Goal: Transaction & Acquisition: Purchase product/service

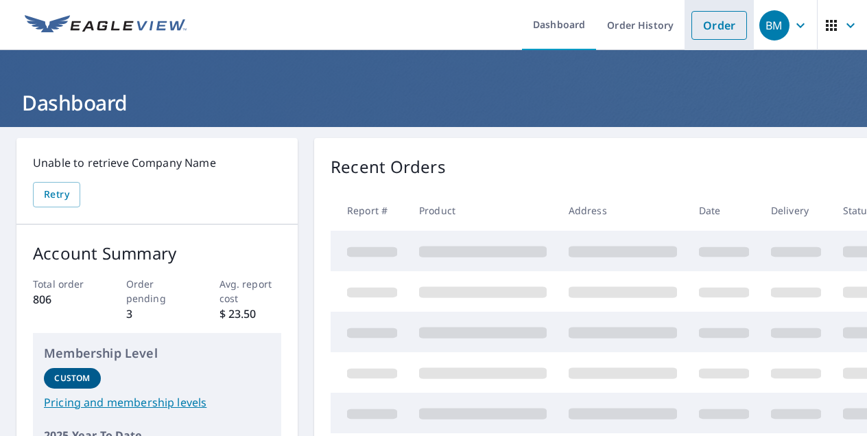
click at [723, 27] on link "Order" at bounding box center [719, 25] width 56 height 29
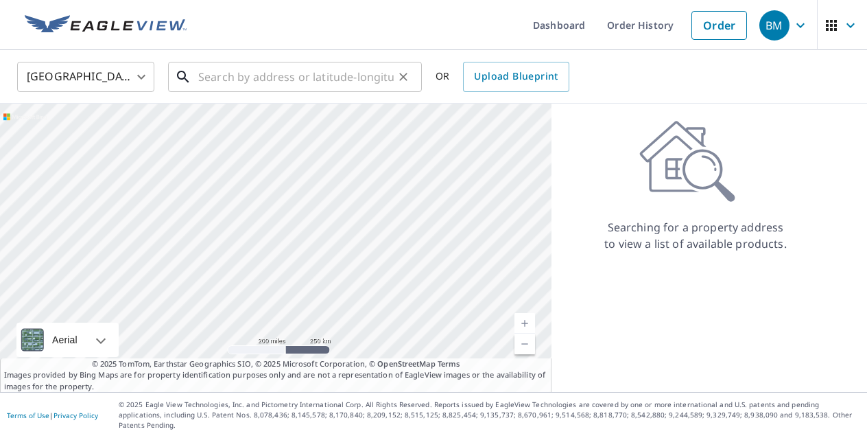
click at [349, 73] on input "text" at bounding box center [295, 77] width 195 height 38
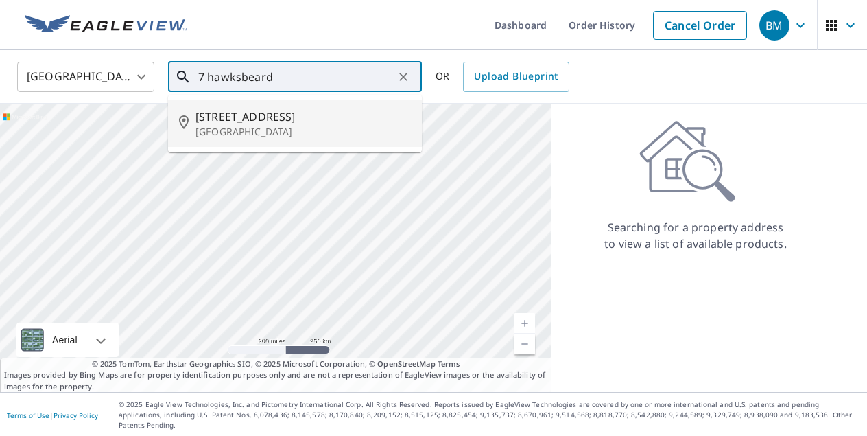
click at [320, 118] on span "[STREET_ADDRESS]" at bounding box center [302, 116] width 215 height 16
type input "[STREET_ADDRESS]"
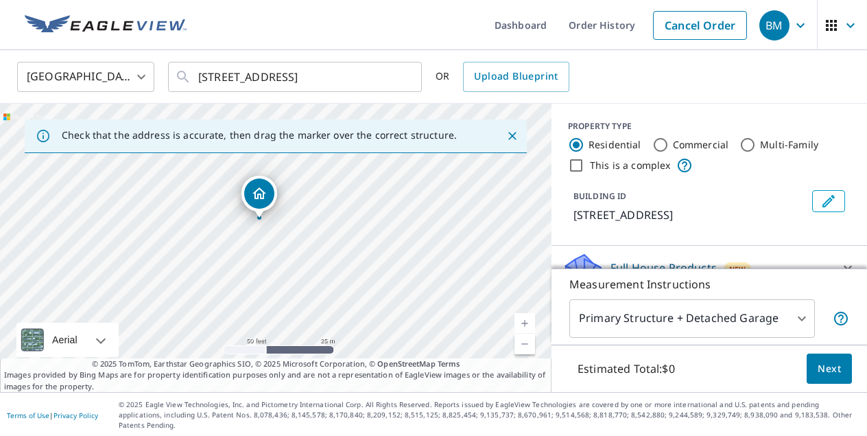
drag, startPoint x: 256, startPoint y: 275, endPoint x: 408, endPoint y: 187, distance: 175.8
click at [409, 187] on div "[STREET_ADDRESS]" at bounding box center [275, 248] width 551 height 288
drag, startPoint x: 249, startPoint y: 260, endPoint x: 374, endPoint y: 235, distance: 127.9
click at [375, 235] on div "[STREET_ADDRESS]" at bounding box center [275, 248] width 551 height 288
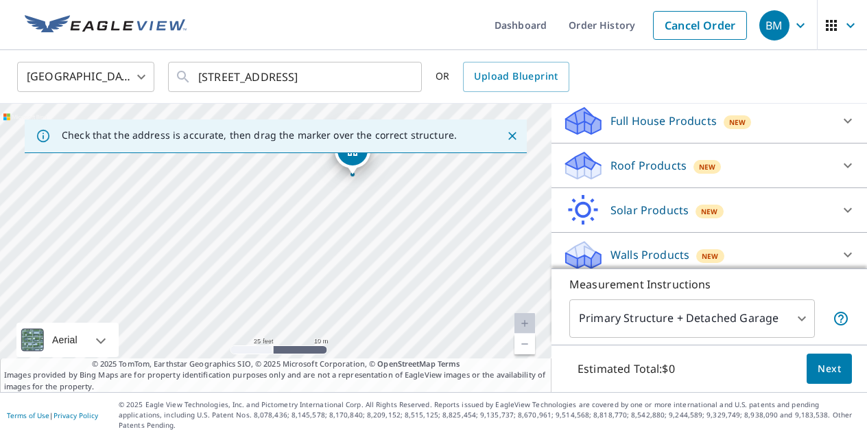
click at [661, 156] on div "Roof Products New" at bounding box center [696, 166] width 269 height 32
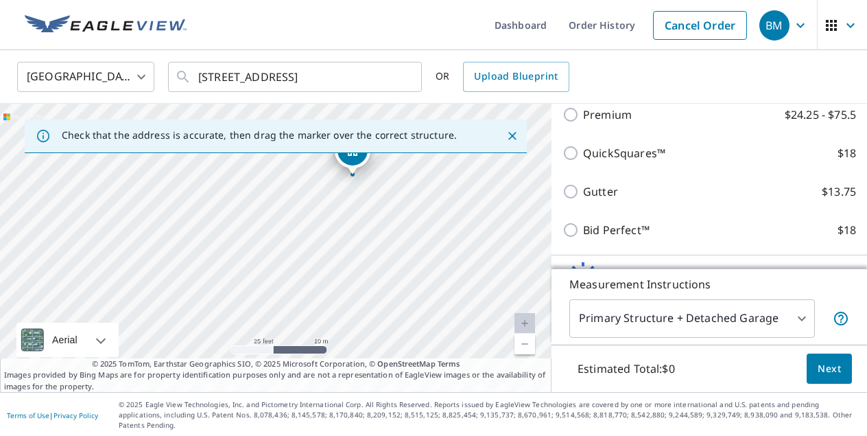
scroll to position [279, 0]
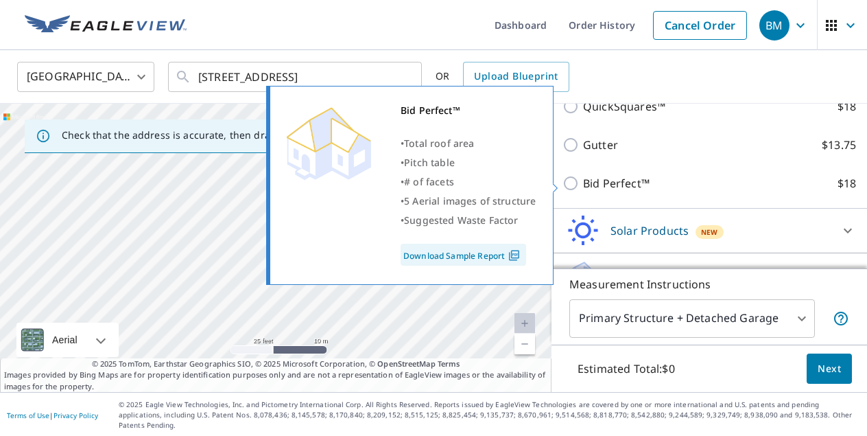
click at [638, 180] on p "Bid Perfect™" at bounding box center [616, 183] width 67 height 16
click at [583, 180] on input "Bid Perfect™ $18" at bounding box center [572, 183] width 21 height 16
checkbox input "true"
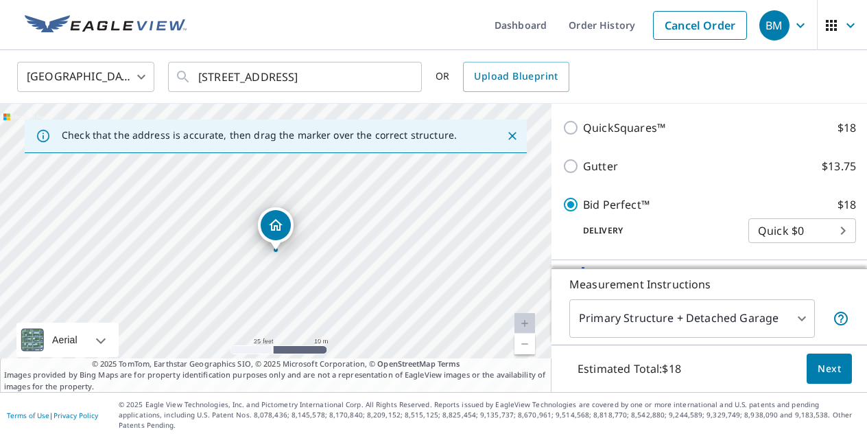
click at [831, 377] on span "Next" at bounding box center [829, 368] width 23 height 17
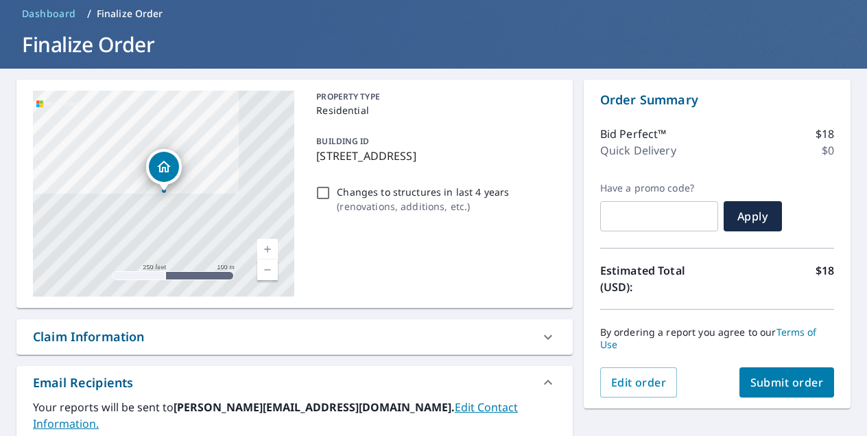
scroll to position [60, 0]
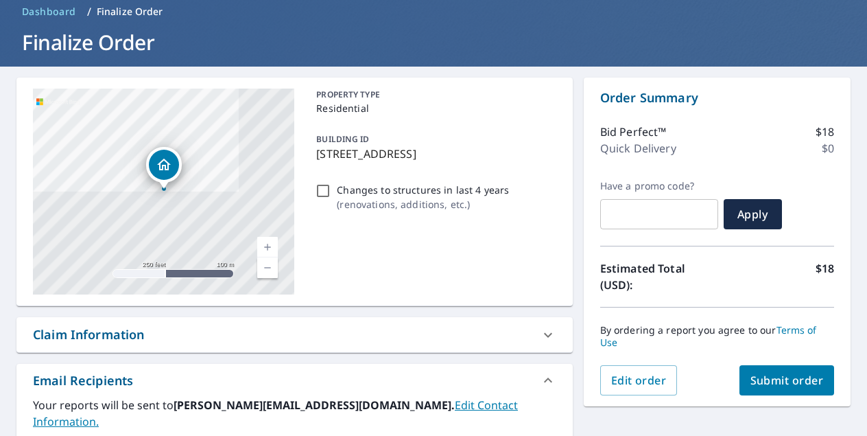
click at [831, 381] on button "Submit order" at bounding box center [786, 380] width 95 height 30
